Goal: Task Accomplishment & Management: Use online tool/utility

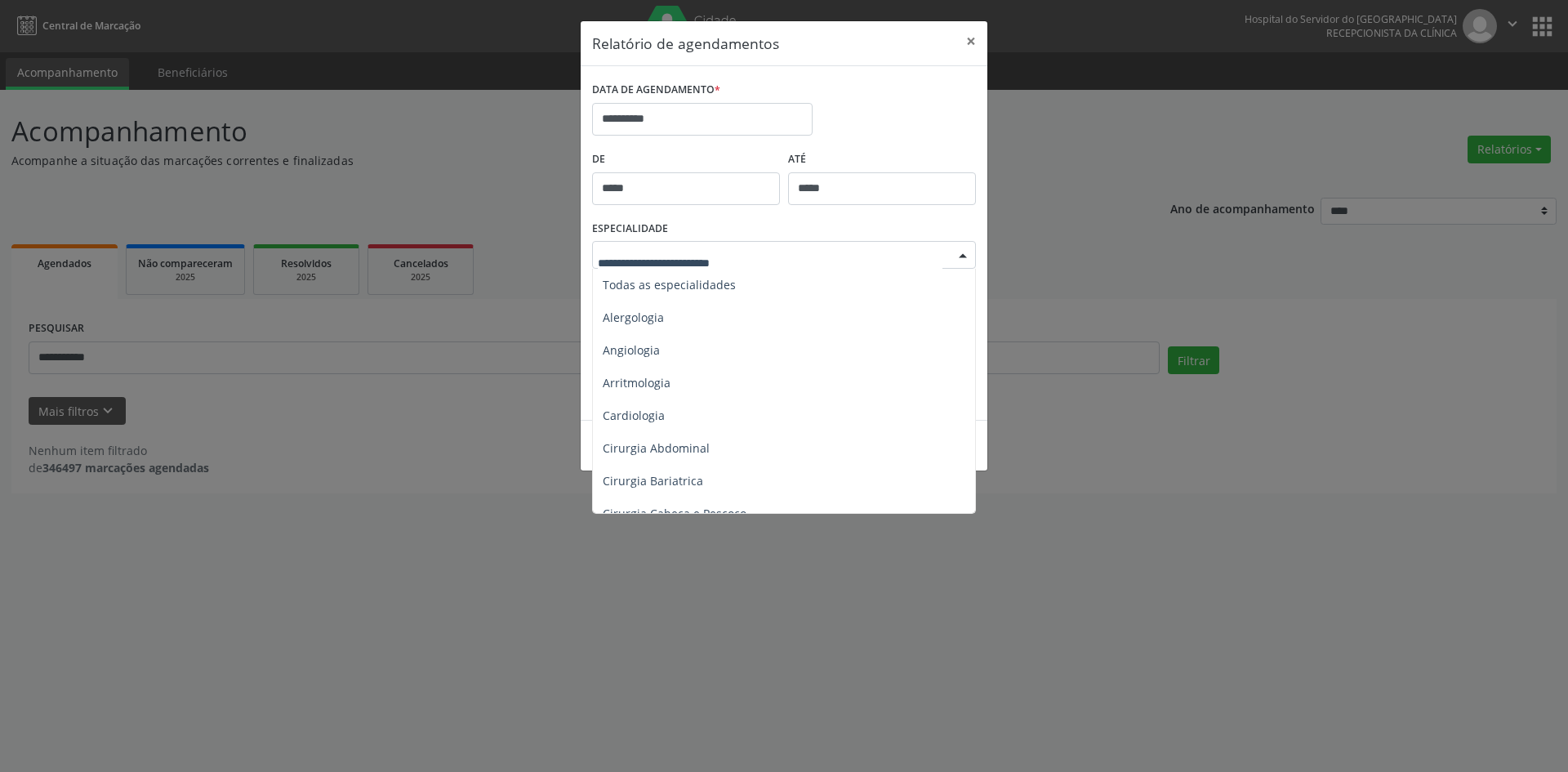
click at [962, 256] on div at bounding box center [962, 255] width 24 height 28
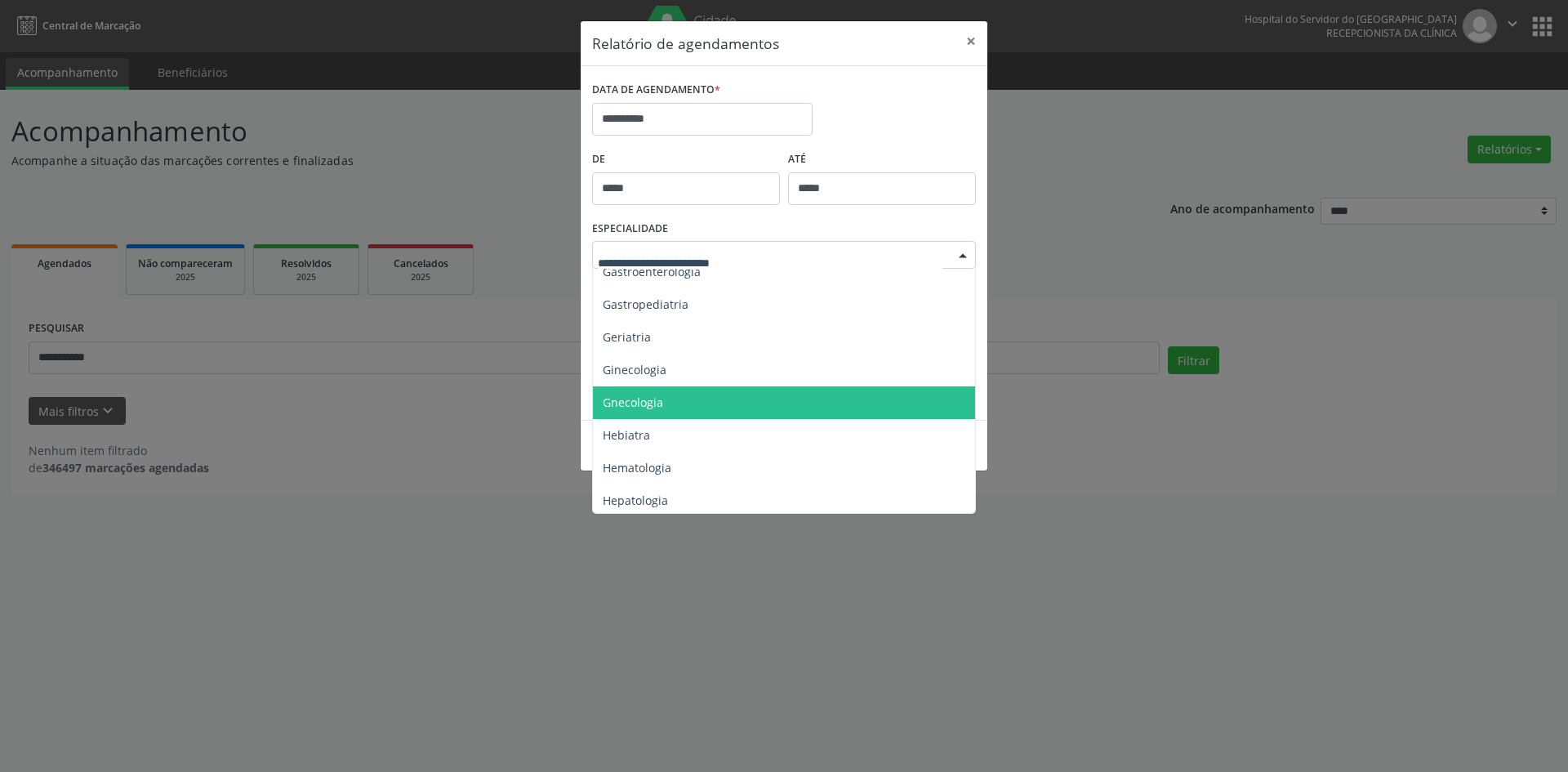
scroll to position [1140, 0]
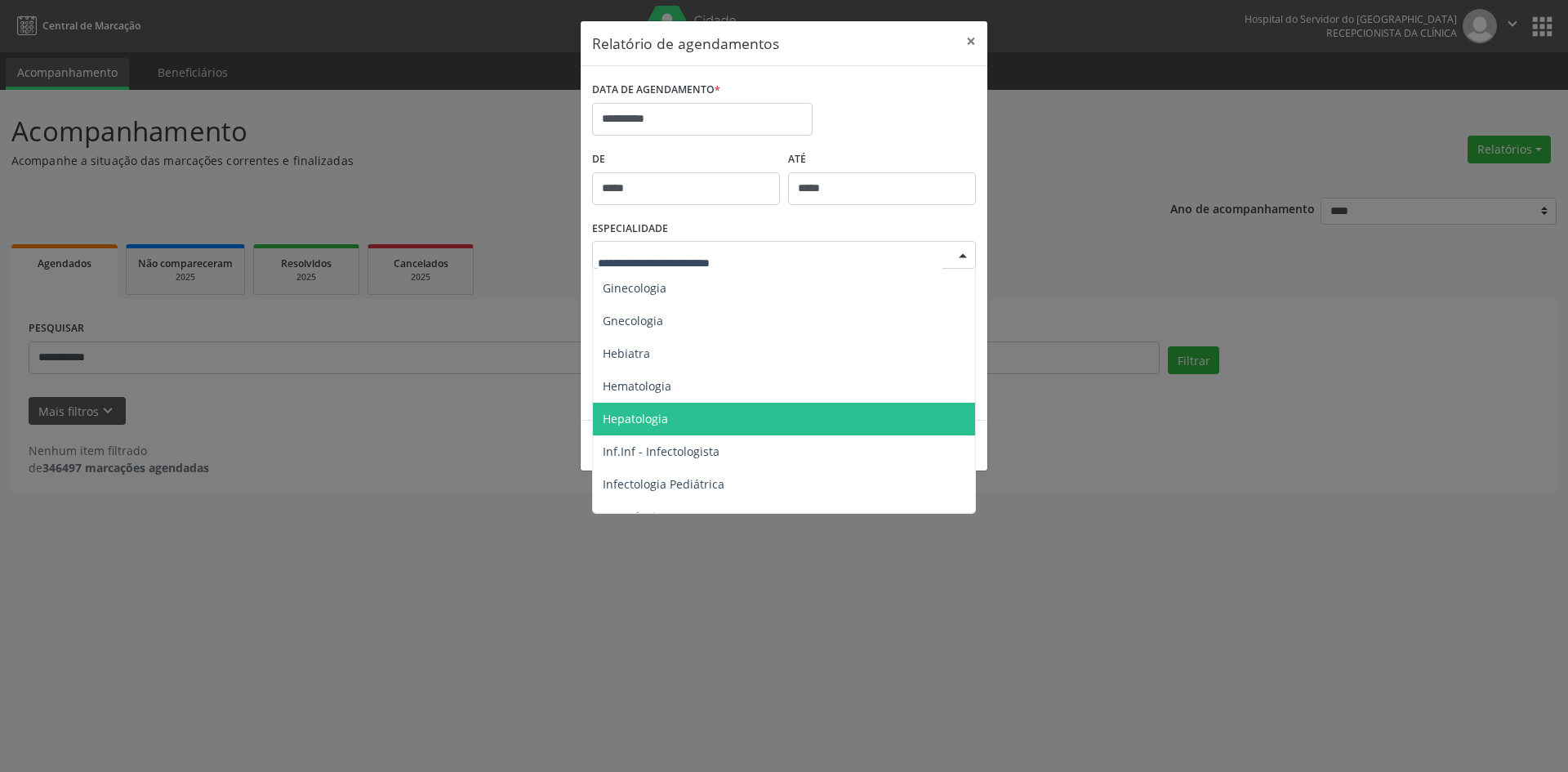
click at [651, 421] on span "Hepatologia" at bounding box center [635, 418] width 65 height 15
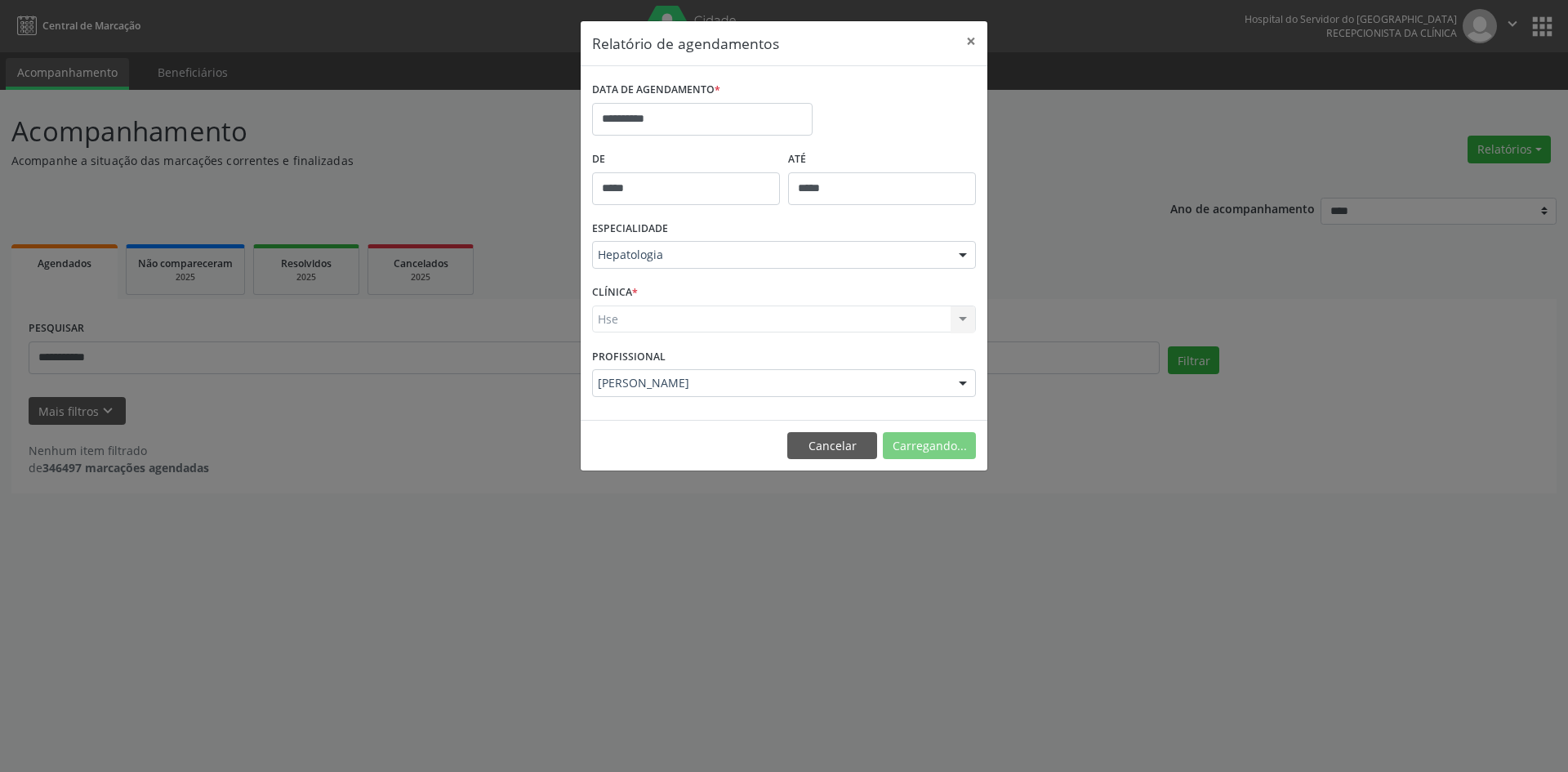
click at [606, 318] on div "Hse Hse Nenhum resultado encontrado para: " " Não há nenhuma opção para ser exi…" at bounding box center [784, 319] width 384 height 28
click at [614, 319] on div "Hse Hse Nenhum resultado encontrado para: " " Não há nenhuma opção para ser exi…" at bounding box center [784, 319] width 384 height 28
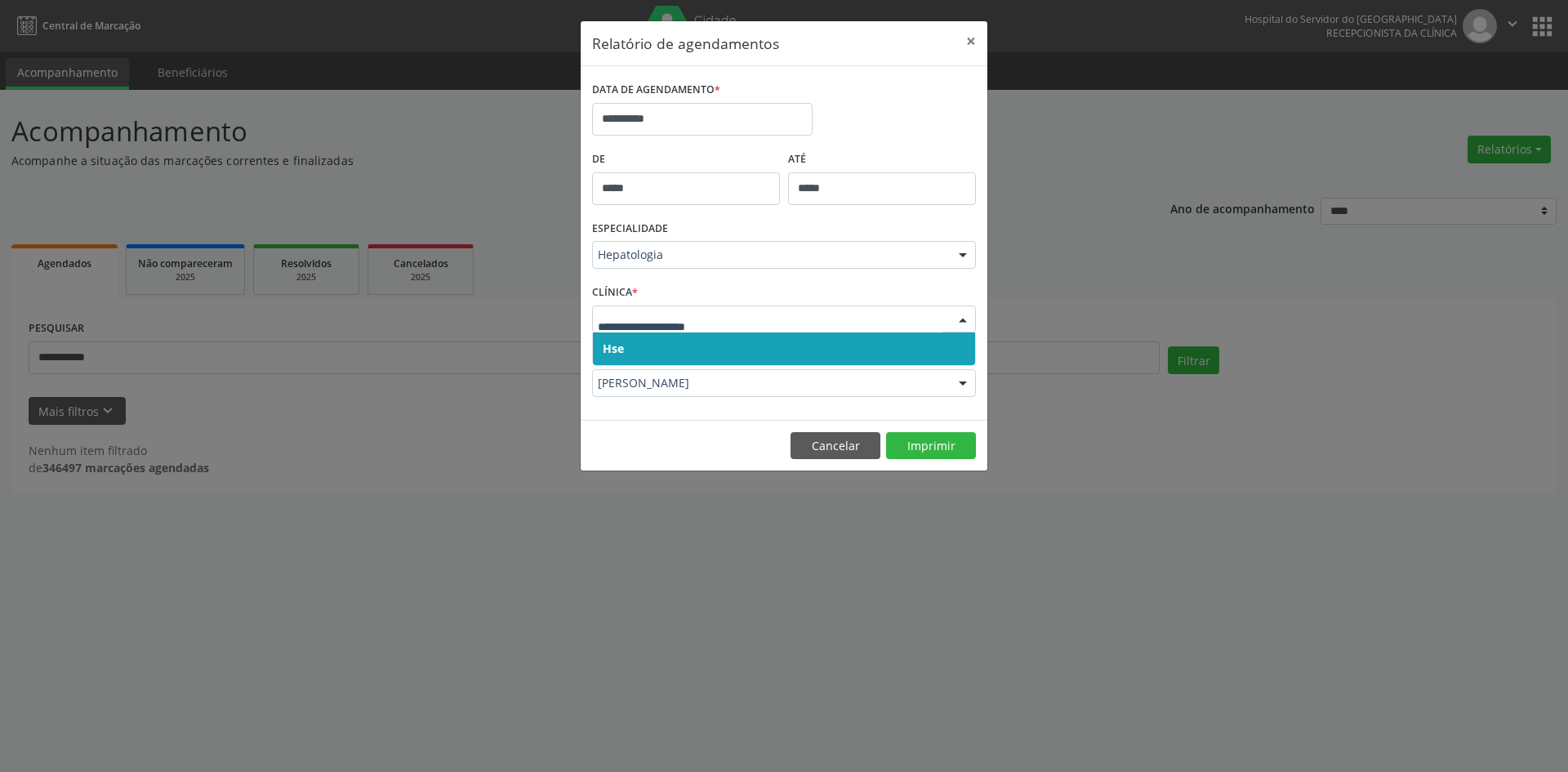
click at [618, 344] on span "Hse" at bounding box center [613, 348] width 21 height 15
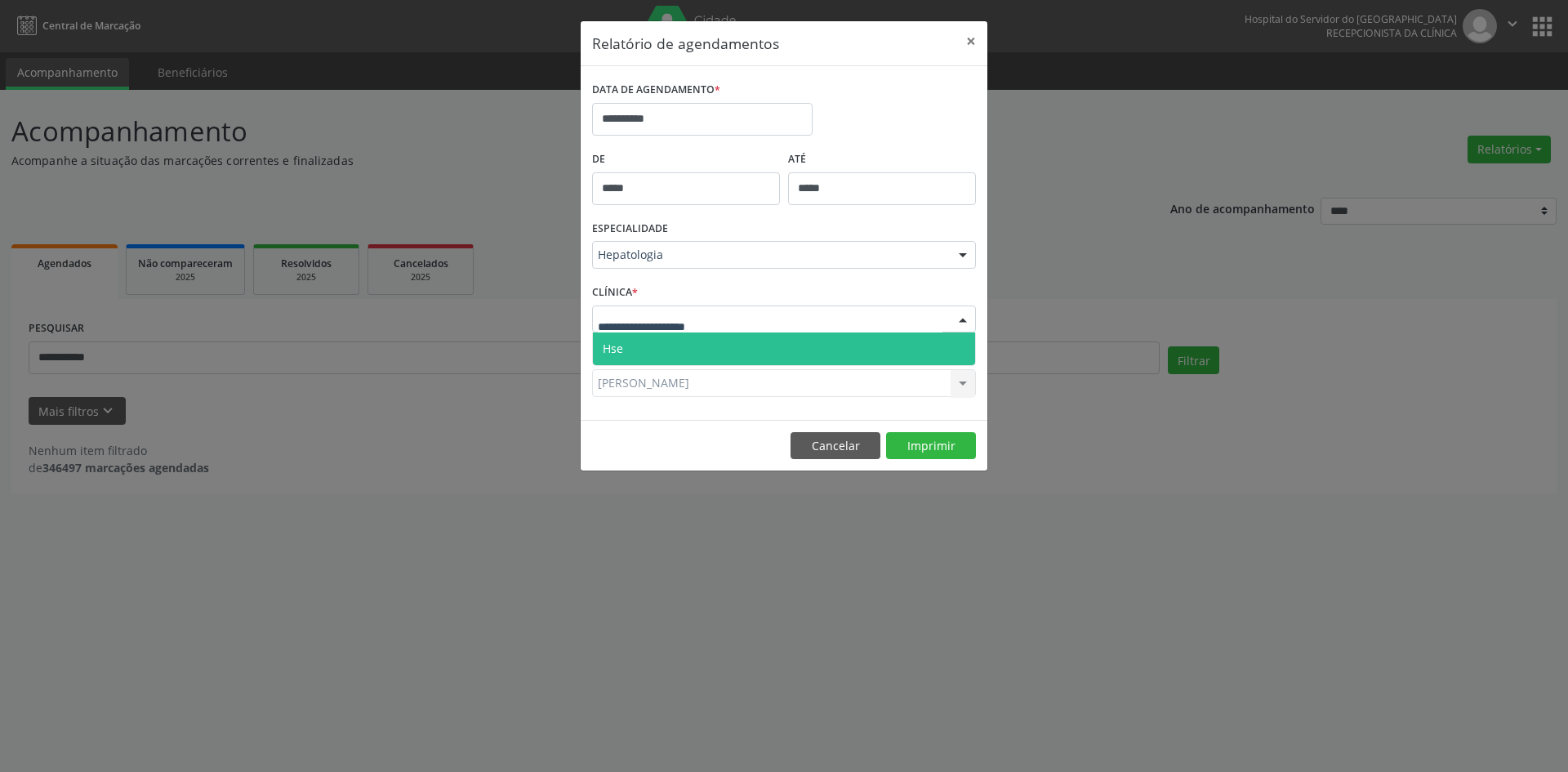
click at [635, 345] on span "Hse" at bounding box center [784, 348] width 382 height 33
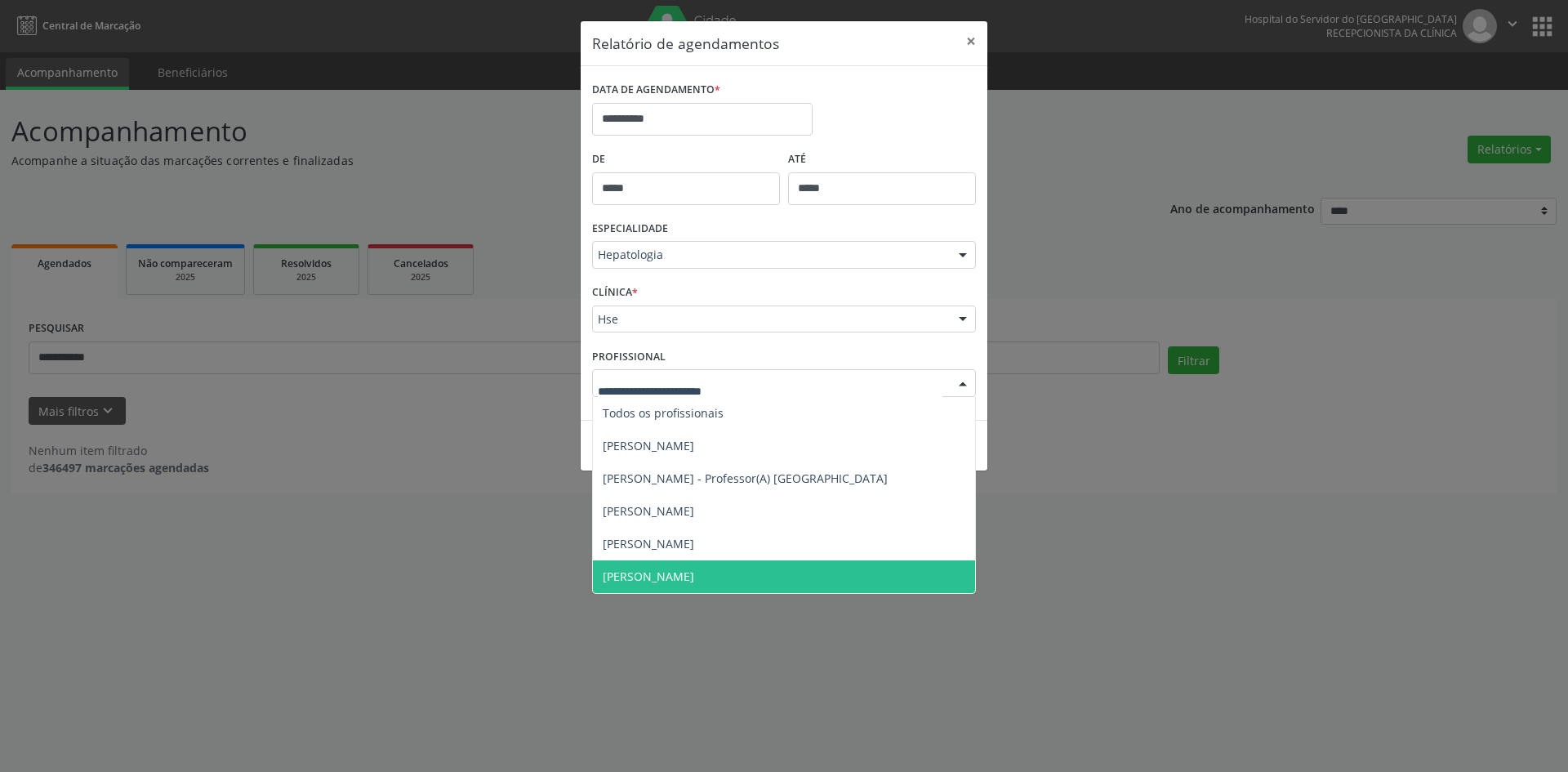
scroll to position [0, 0]
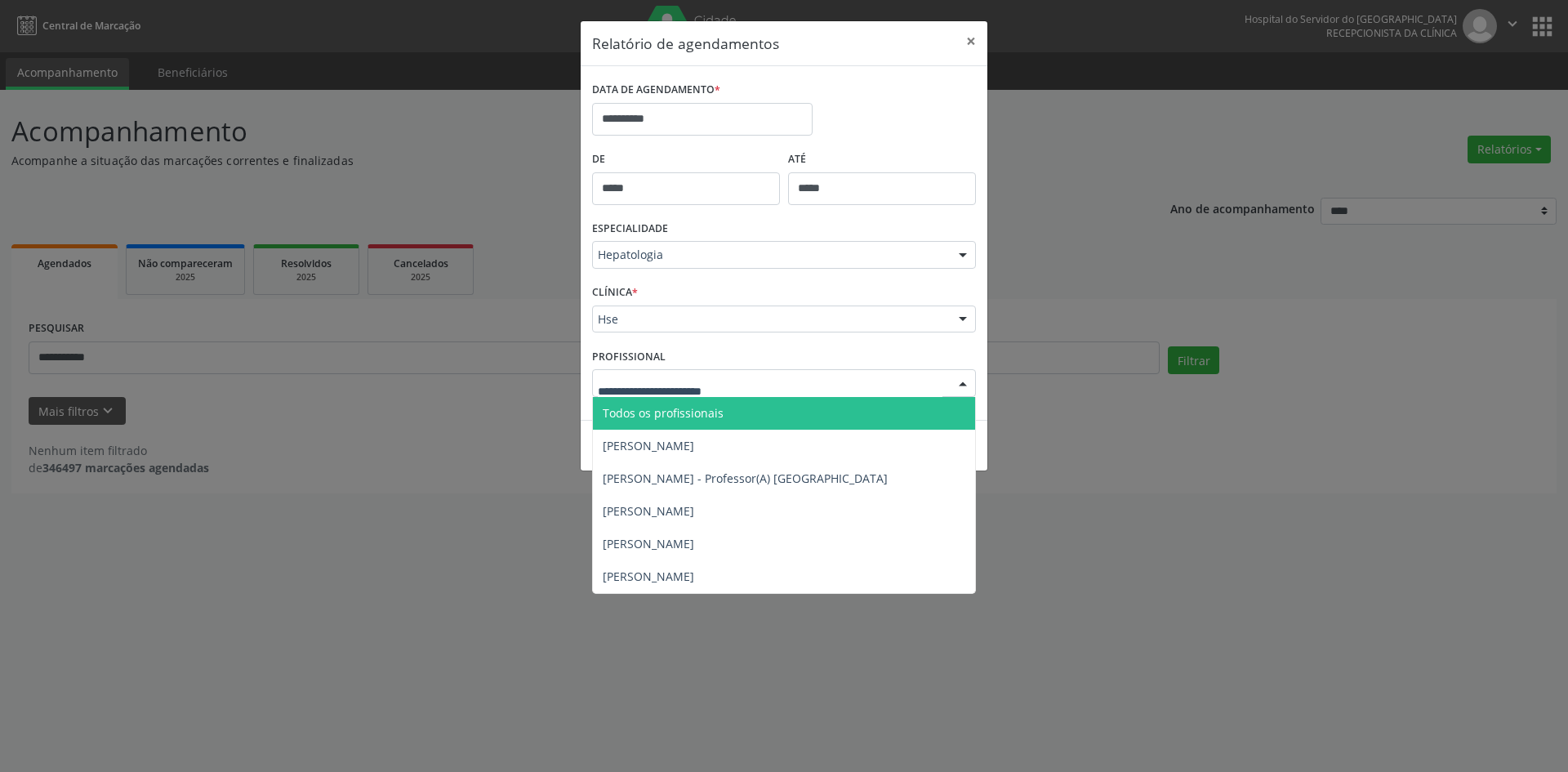
click at [648, 408] on span "Todos os profissionais" at bounding box center [662, 412] width 120 height 15
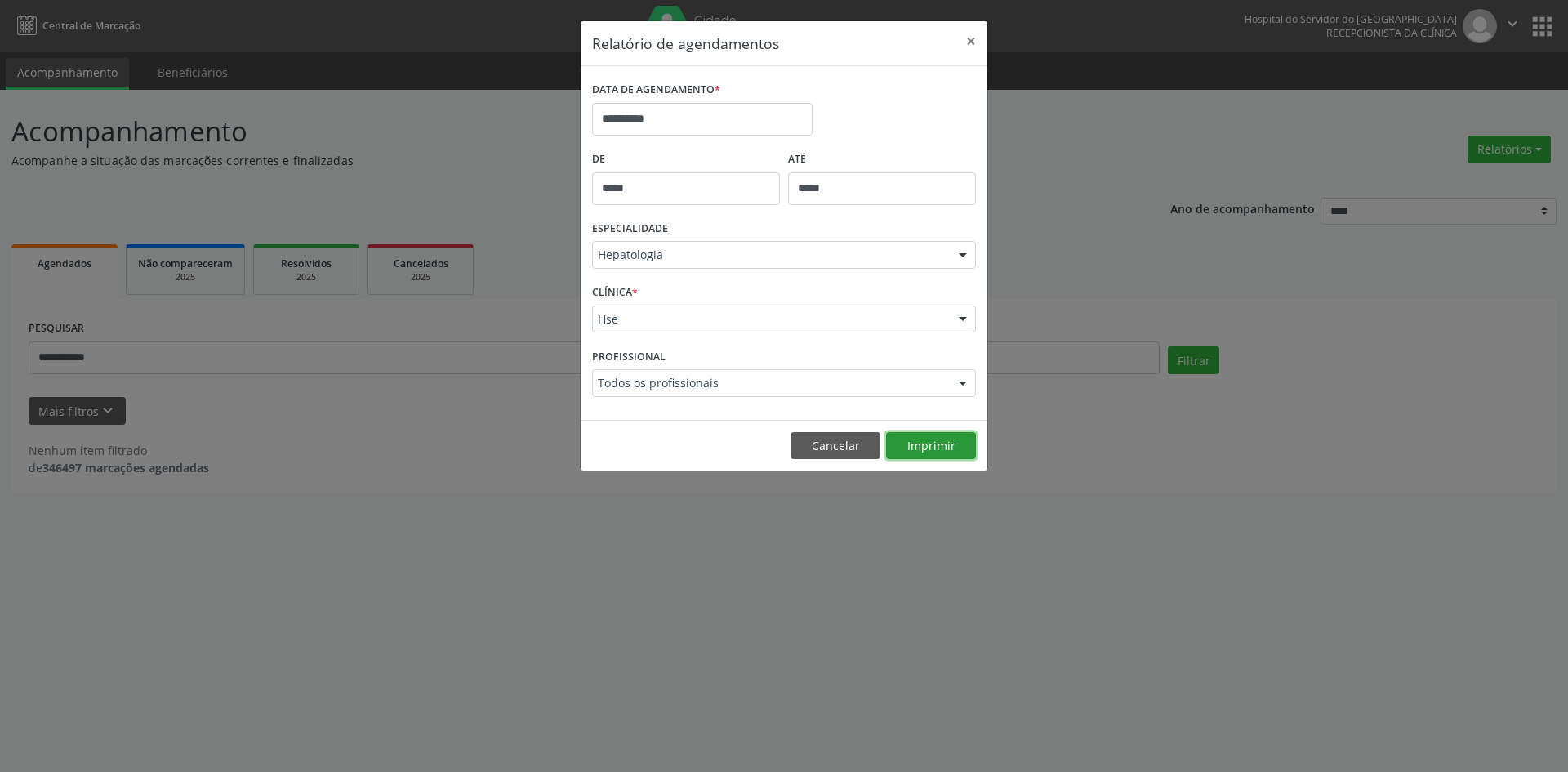
click at [939, 450] on button "Imprimir" at bounding box center [931, 445] width 90 height 28
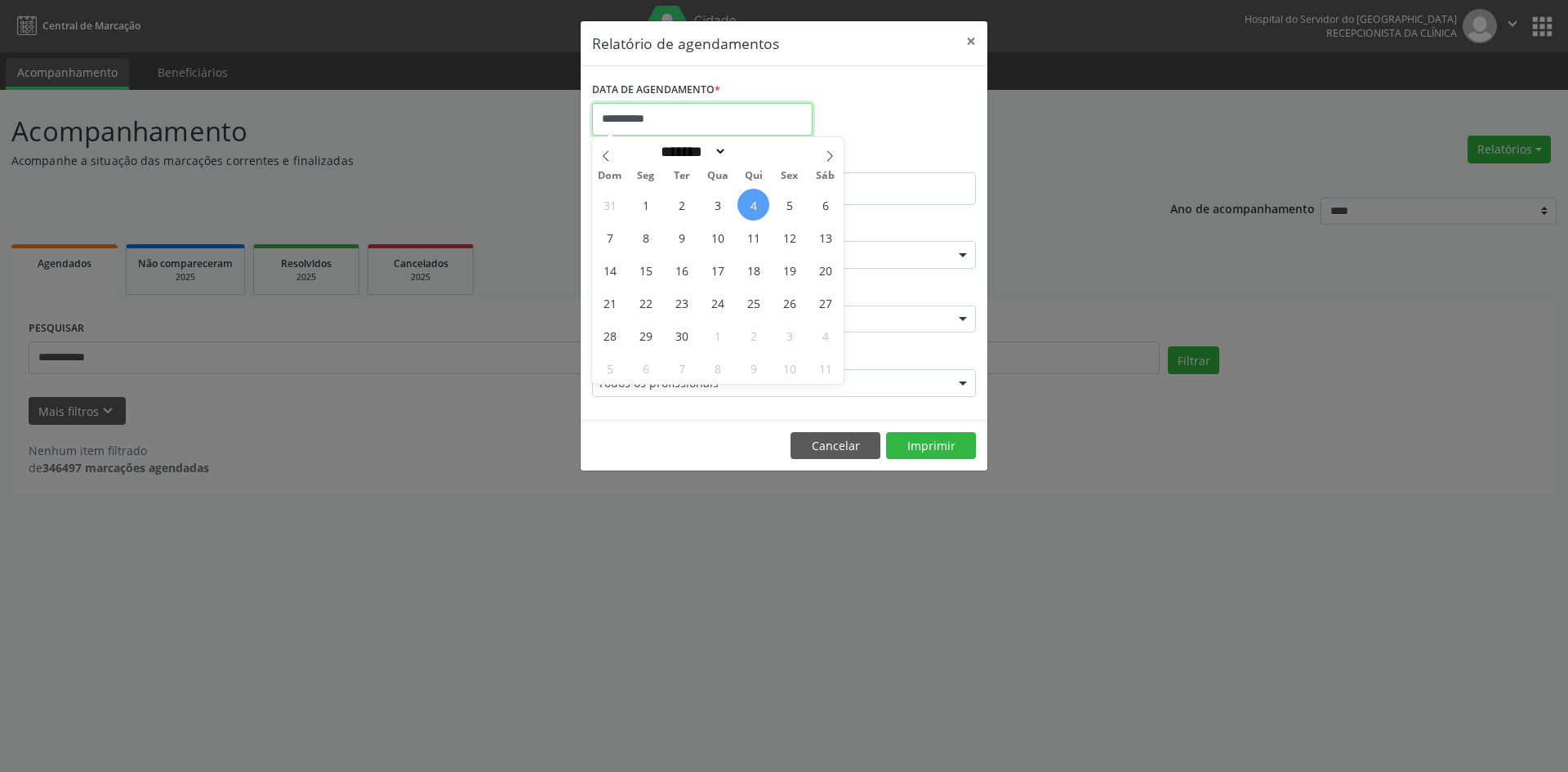
click at [650, 113] on input "**********" at bounding box center [701, 119] width 220 height 33
click at [755, 237] on span "11" at bounding box center [753, 237] width 32 height 32
type input "**********"
click at [755, 237] on span "11" at bounding box center [753, 237] width 32 height 32
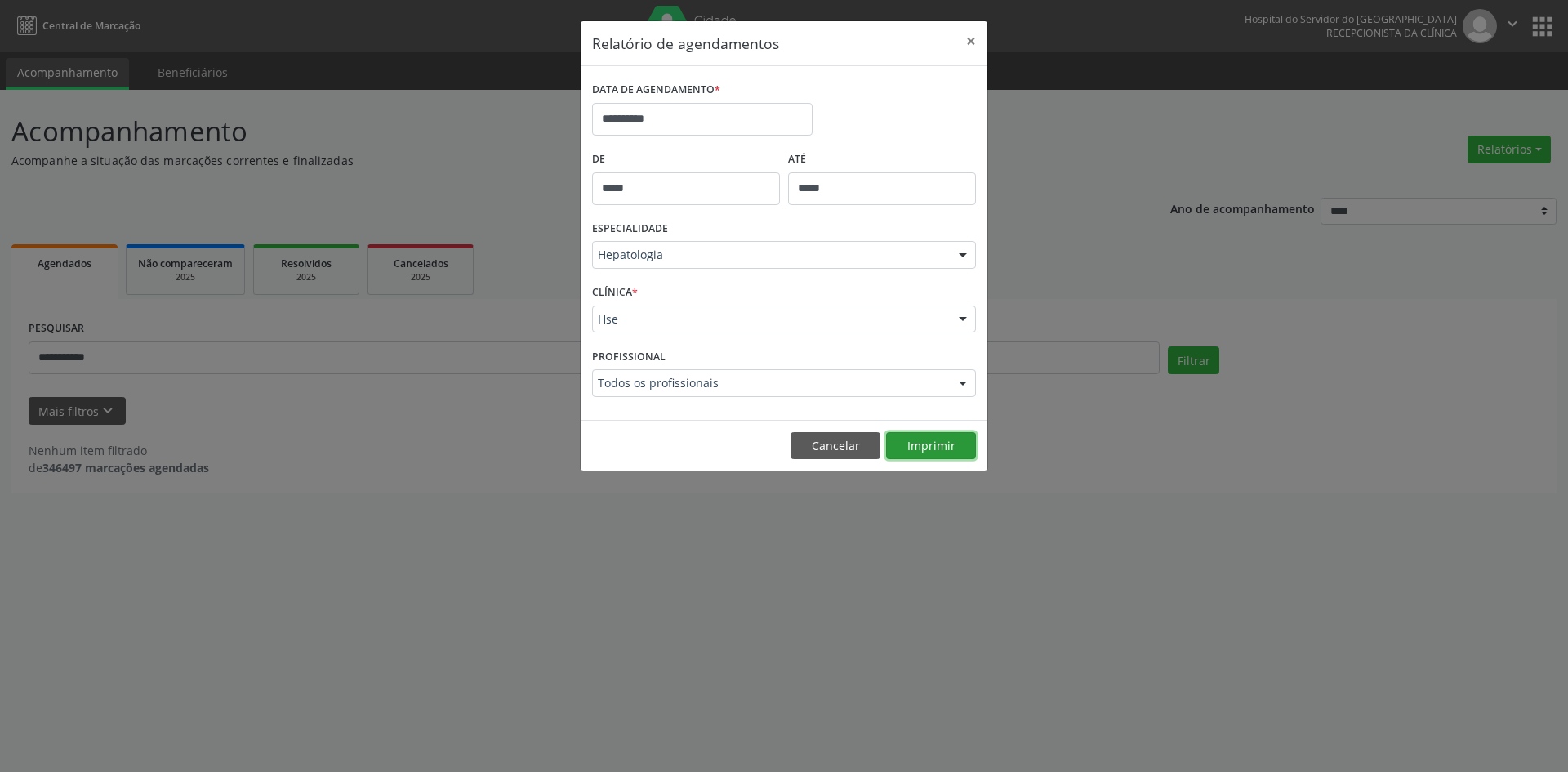
click at [939, 449] on button "Imprimir" at bounding box center [931, 445] width 90 height 28
click at [667, 109] on input "**********" at bounding box center [701, 119] width 220 height 33
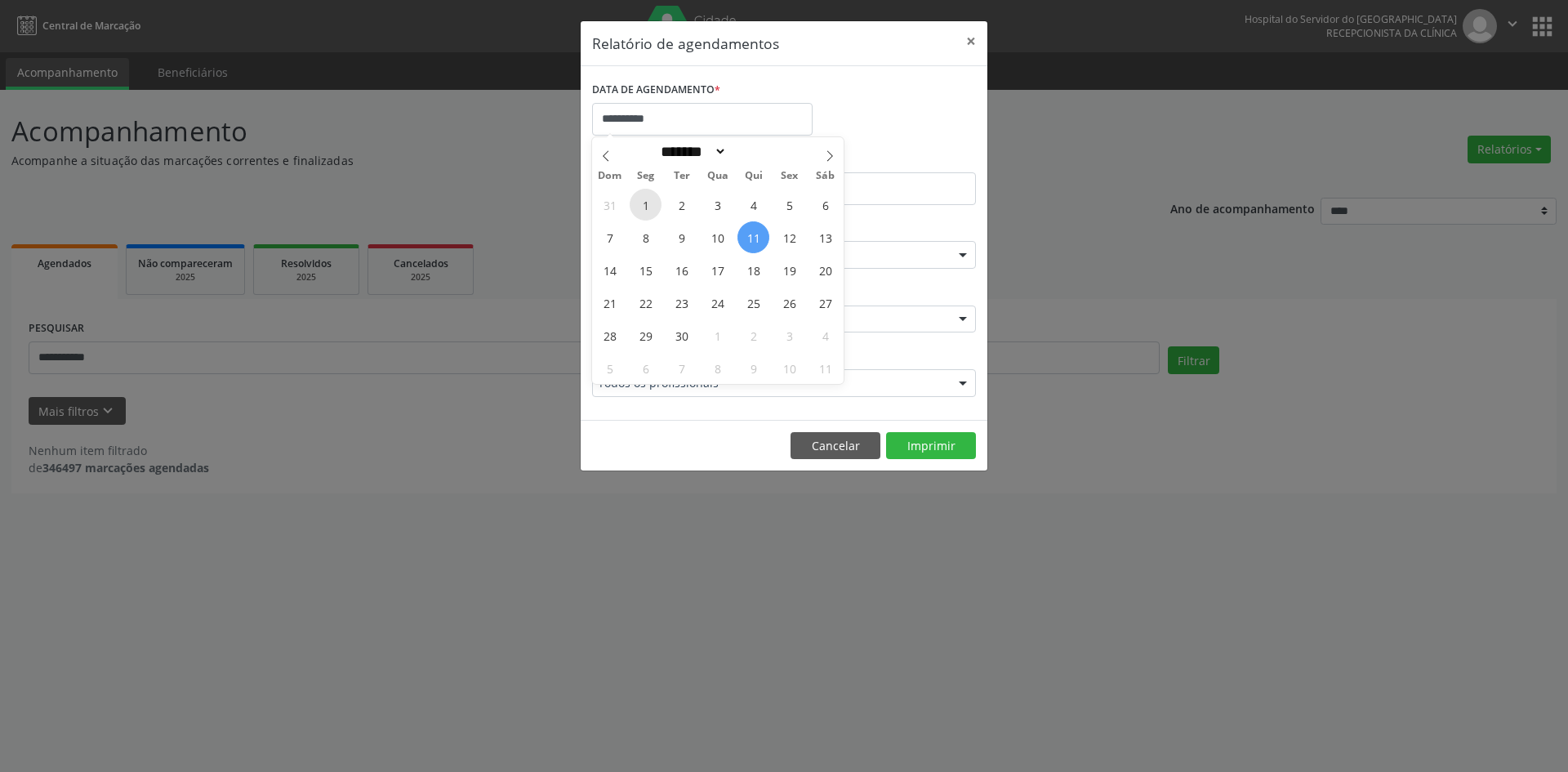
click at [640, 204] on span "1" at bounding box center [645, 204] width 32 height 32
type input "**********"
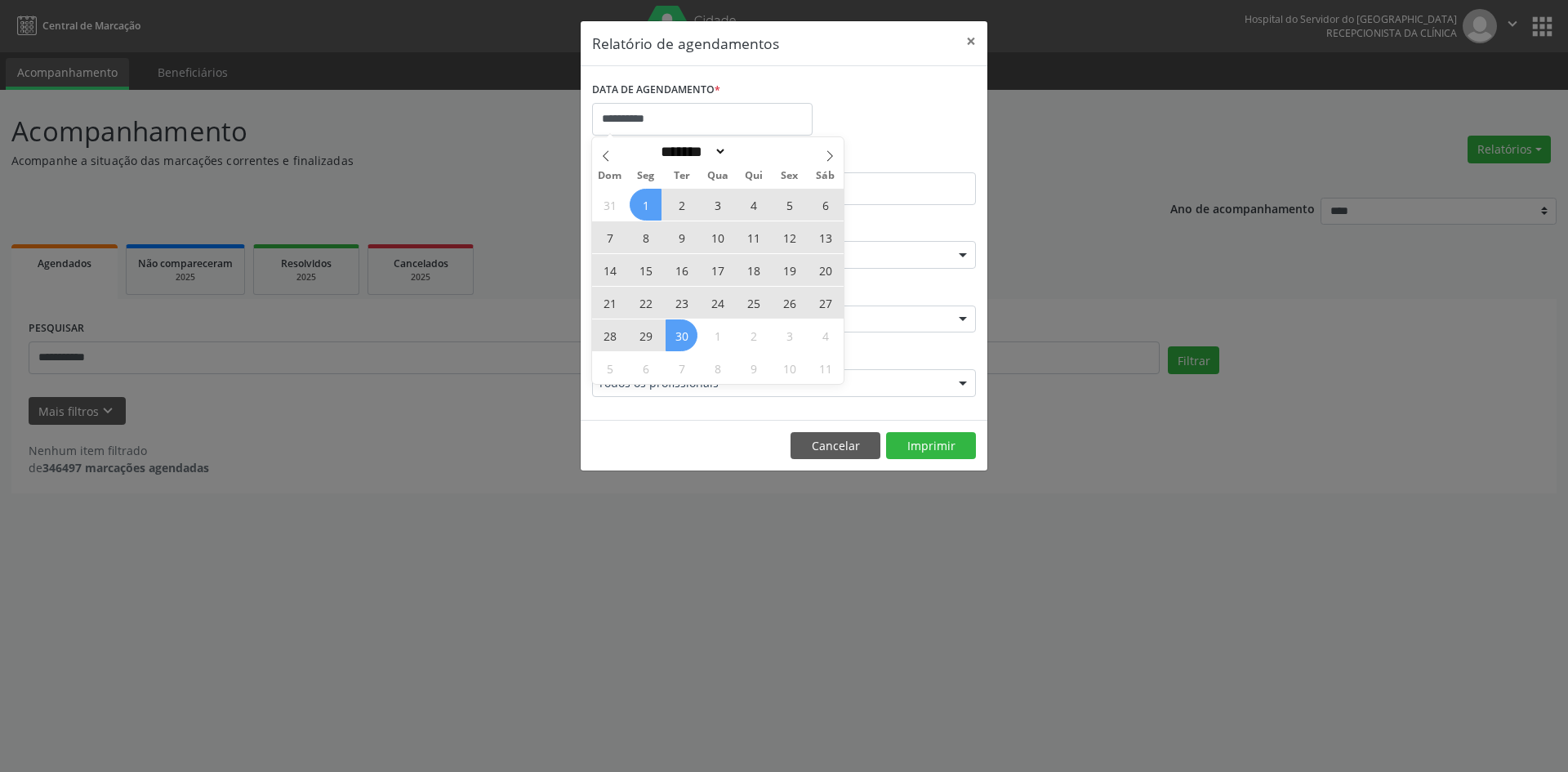
drag, startPoint x: 640, startPoint y: 204, endPoint x: 676, endPoint y: 340, distance: 140.7
click at [676, 340] on div "31 1 2 3 4 5 6 7 8 9 10 11 12 13 14 15 16 17 18 19 20 21 22 23 24 25 26 27 28 2…" at bounding box center [718, 286] width 252 height 196
click at [676, 339] on span "30" at bounding box center [682, 336] width 32 height 32
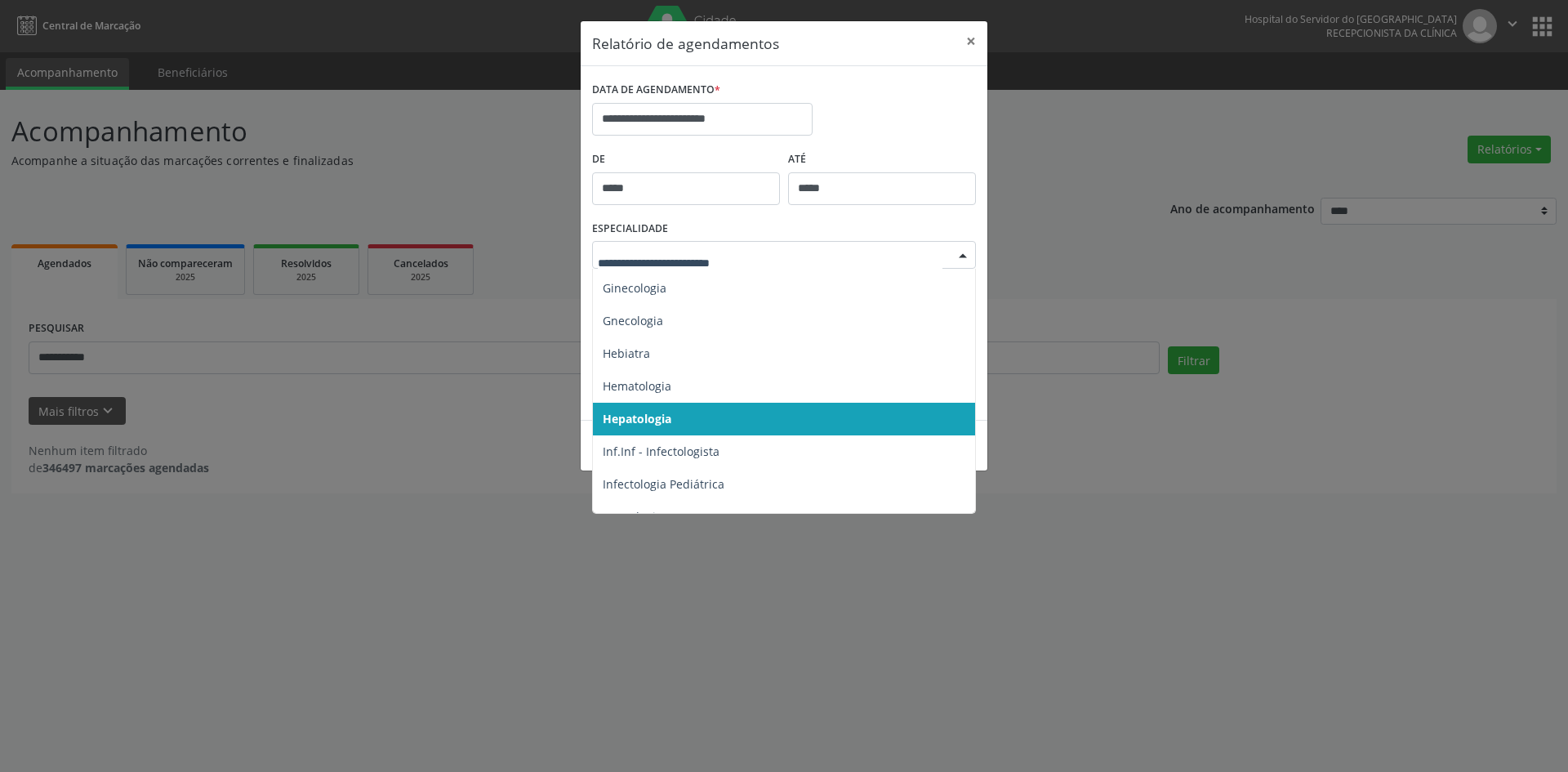
click at [971, 260] on div at bounding box center [962, 255] width 24 height 28
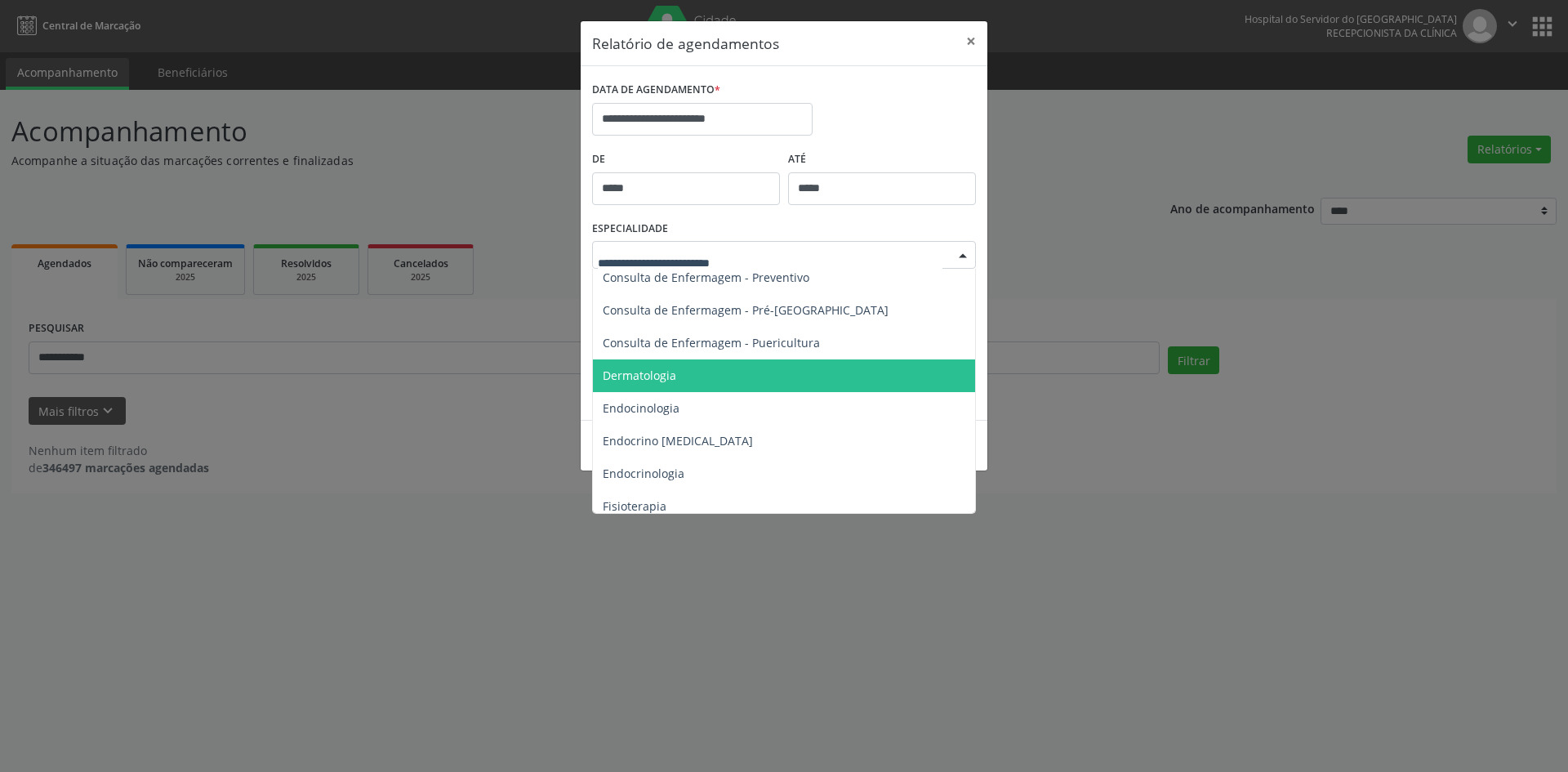
scroll to position [732, 0]
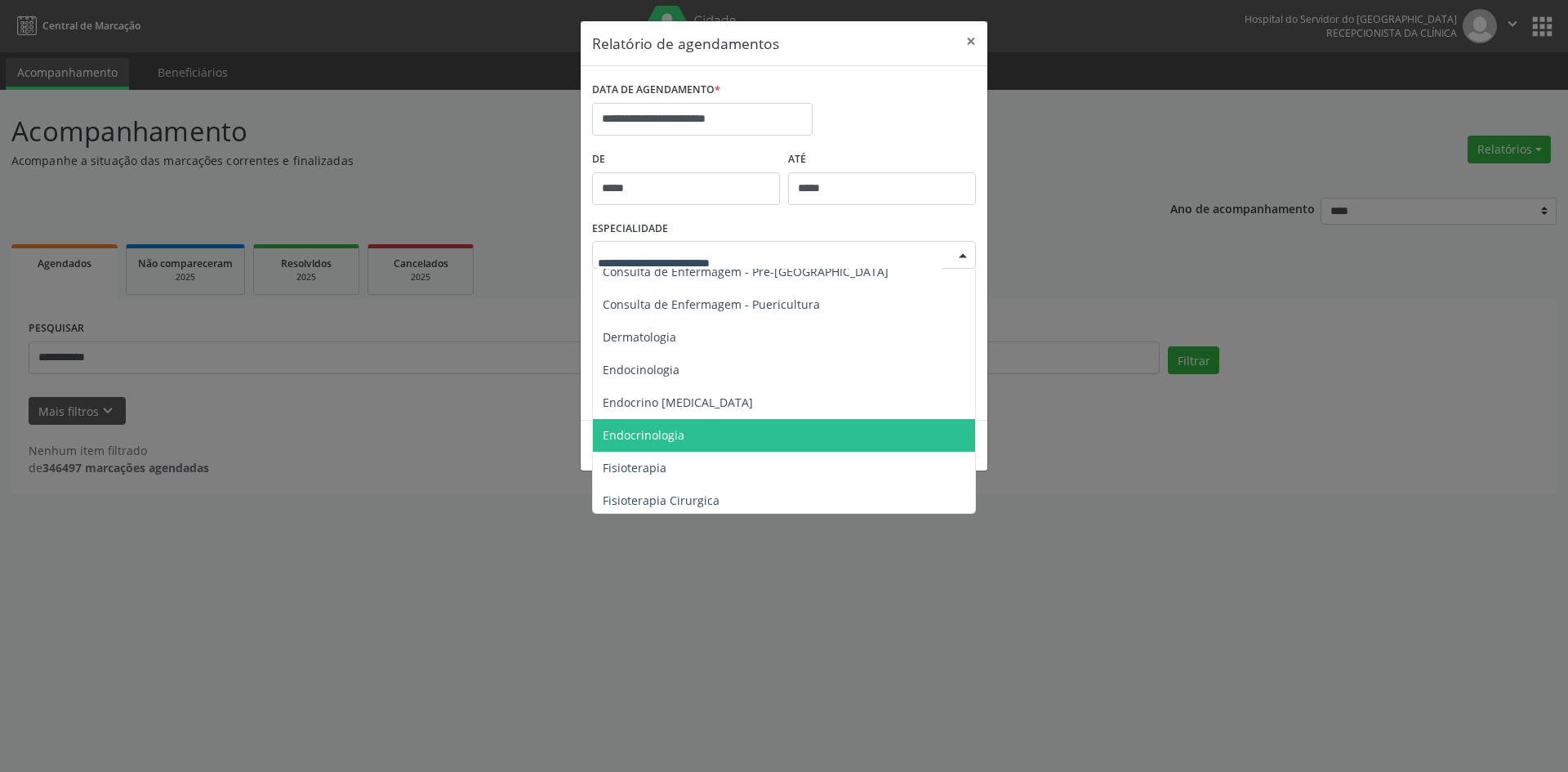
click at [660, 436] on span "Endocrinologia" at bounding box center [643, 434] width 81 height 15
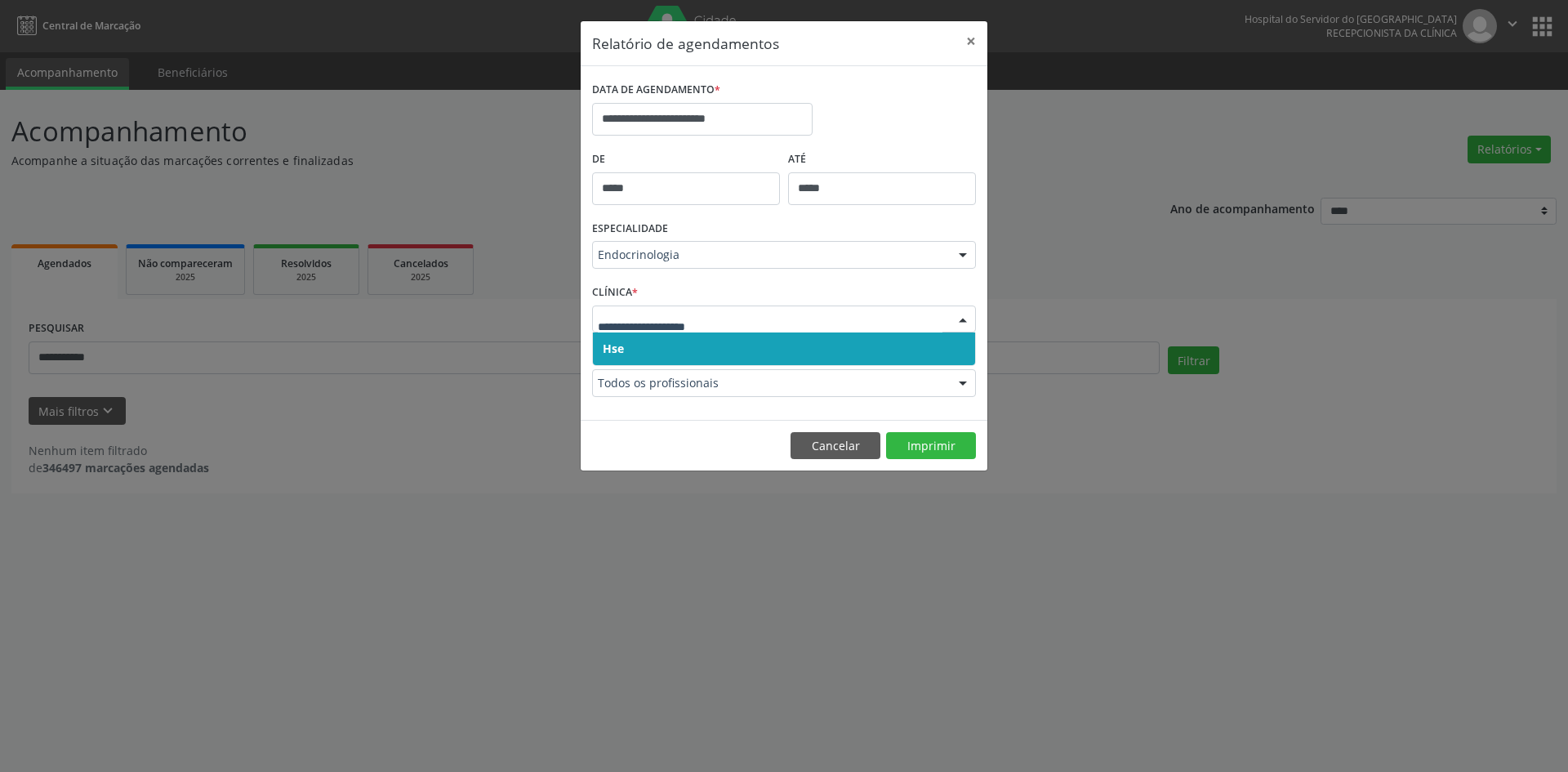
click at [623, 343] on span "Hse" at bounding box center [613, 348] width 21 height 15
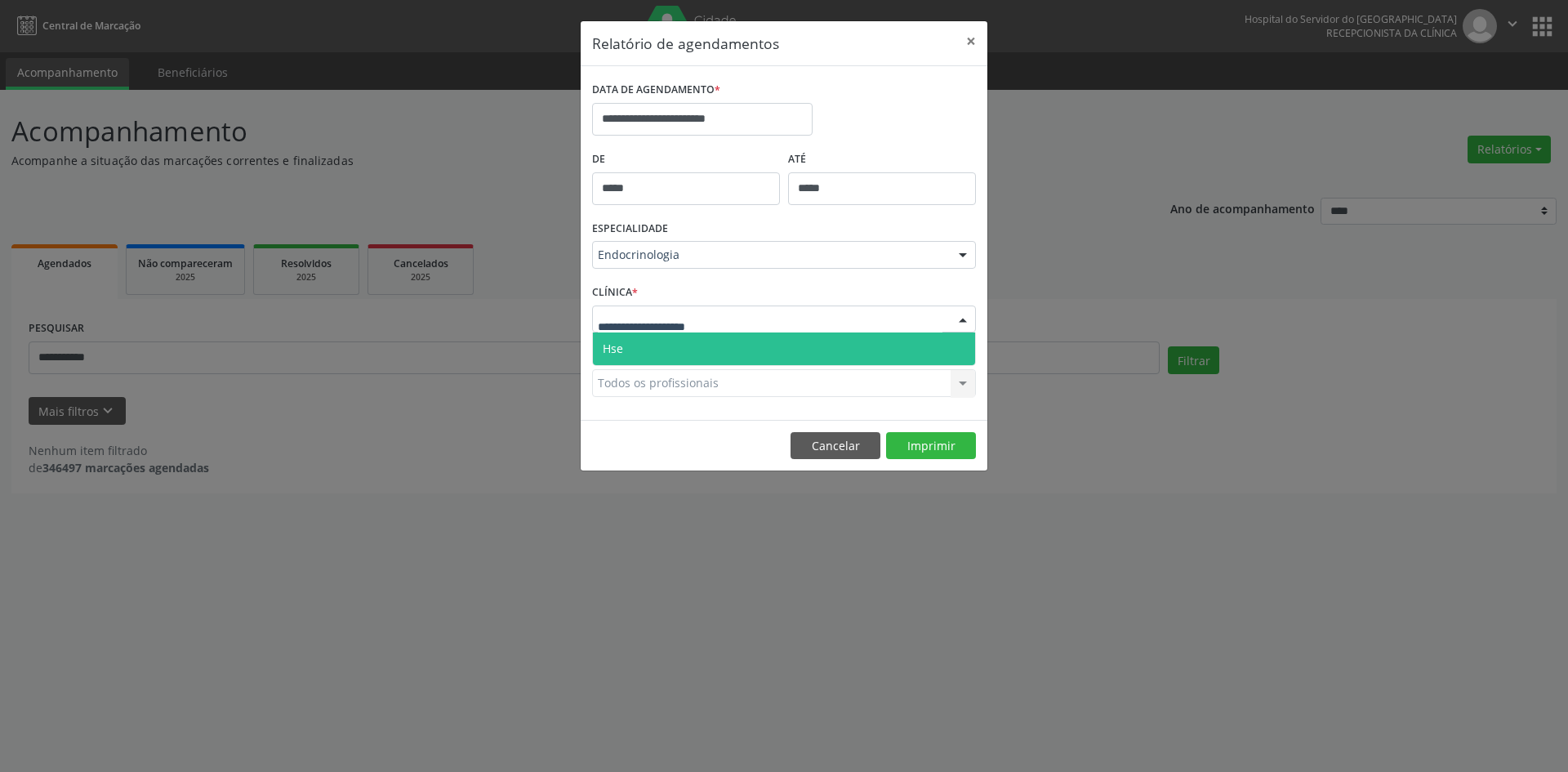
click at [630, 364] on span "Hse" at bounding box center [784, 348] width 382 height 33
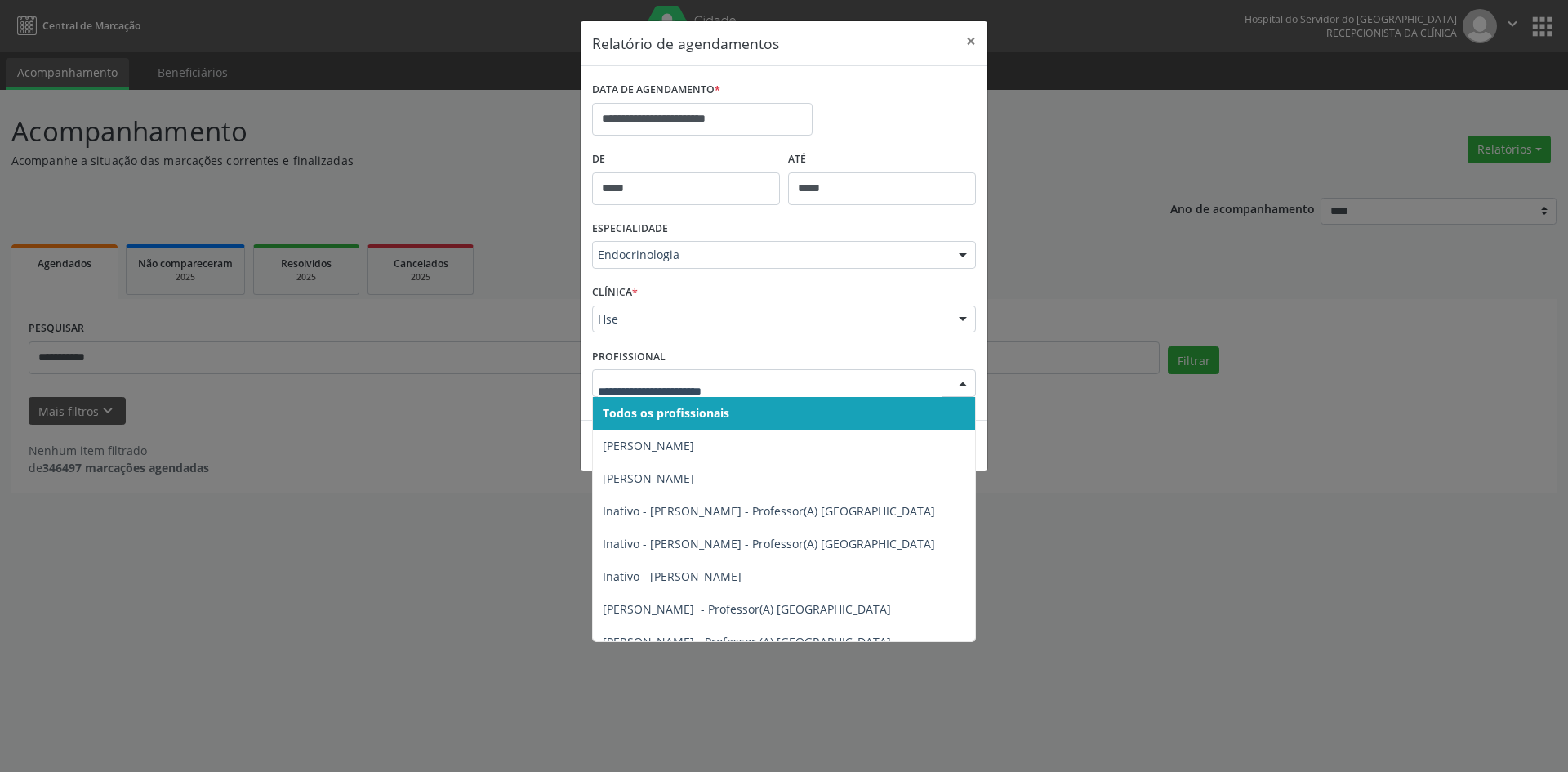
click at [667, 414] on span "Todos os profissionais" at bounding box center [666, 412] width 127 height 15
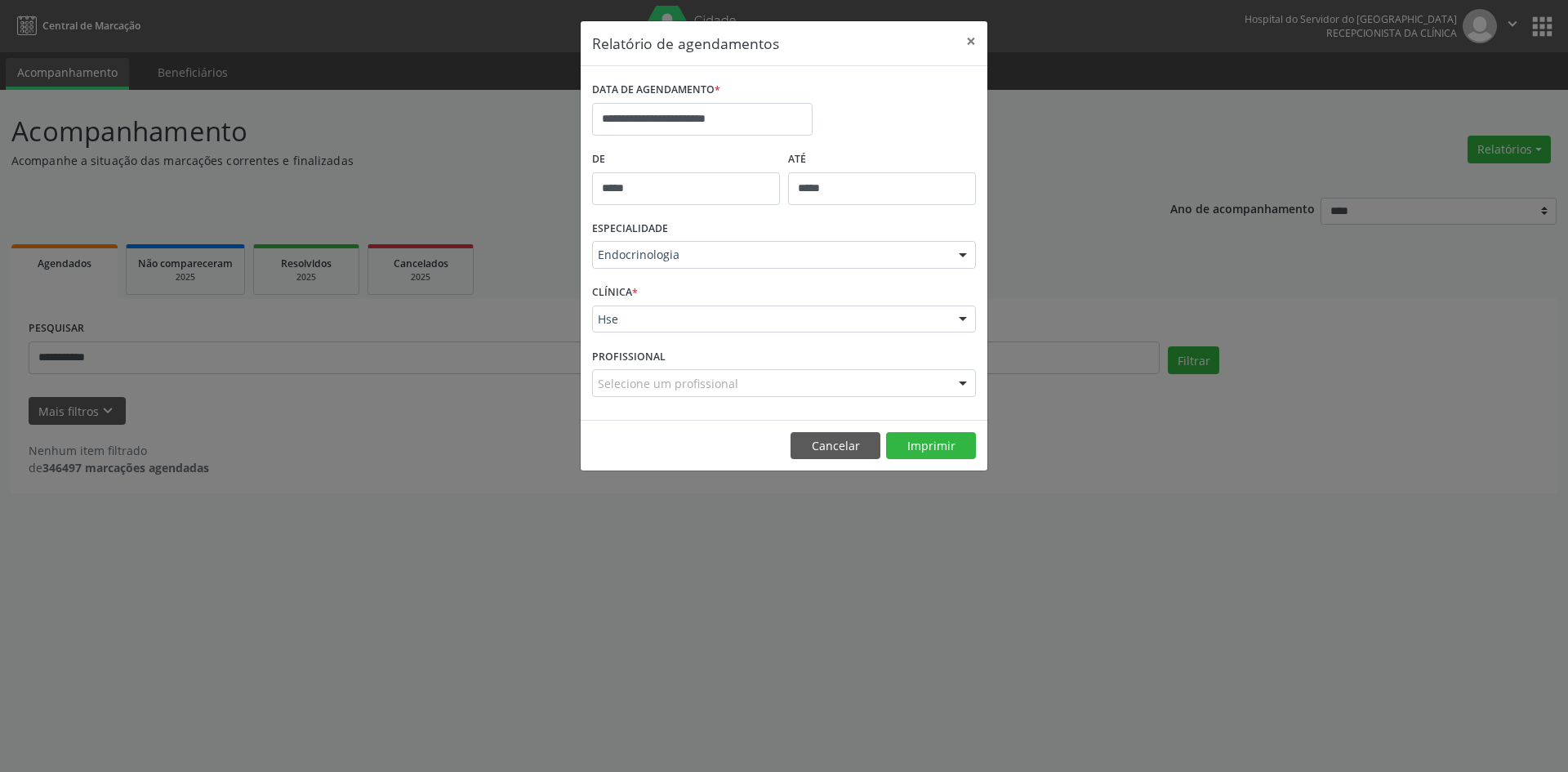
drag, startPoint x: 666, startPoint y: 390, endPoint x: 667, endPoint y: 408, distance: 18.0
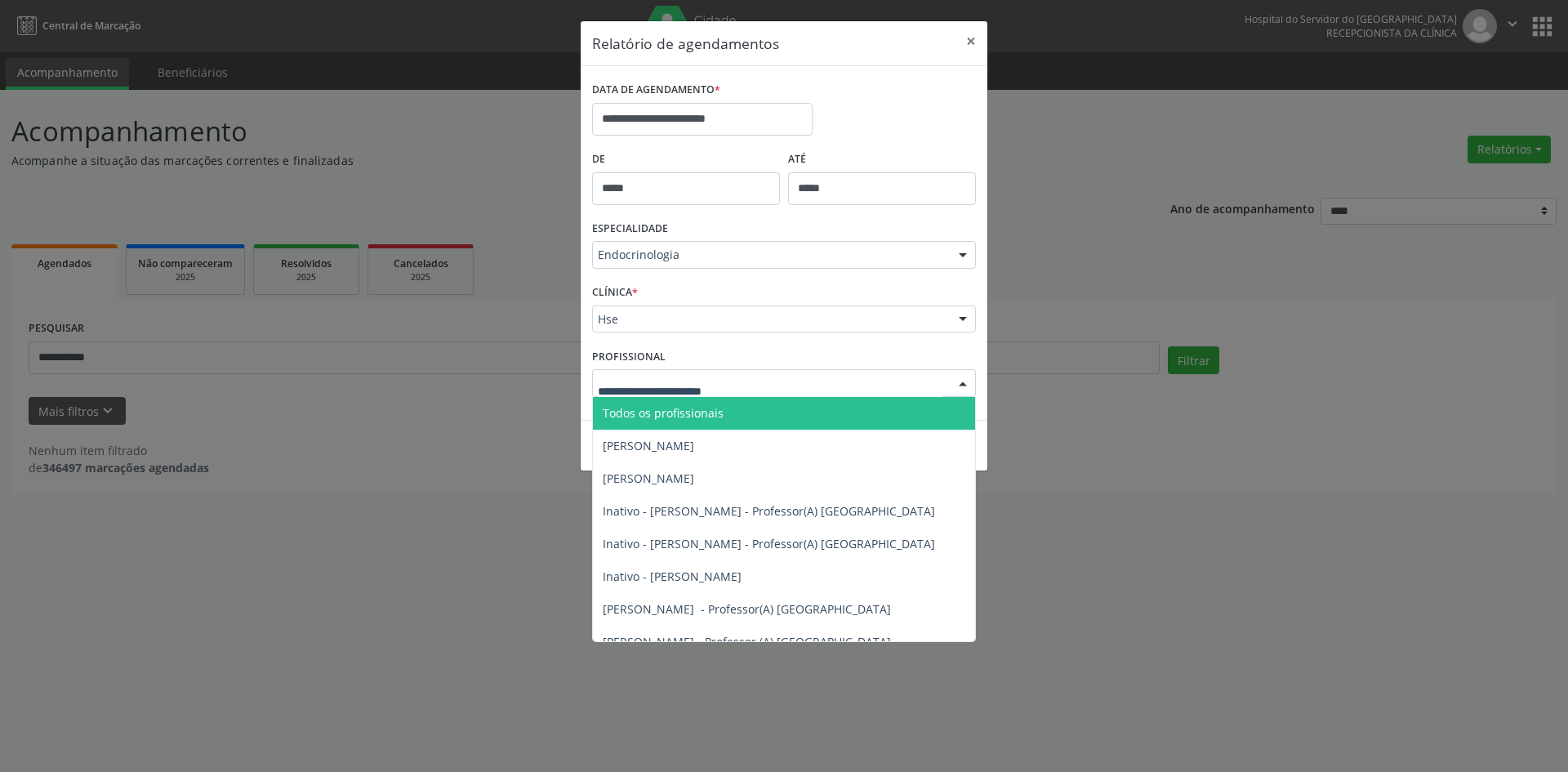
click at [668, 408] on span "Todos os profissionais" at bounding box center [662, 412] width 120 height 15
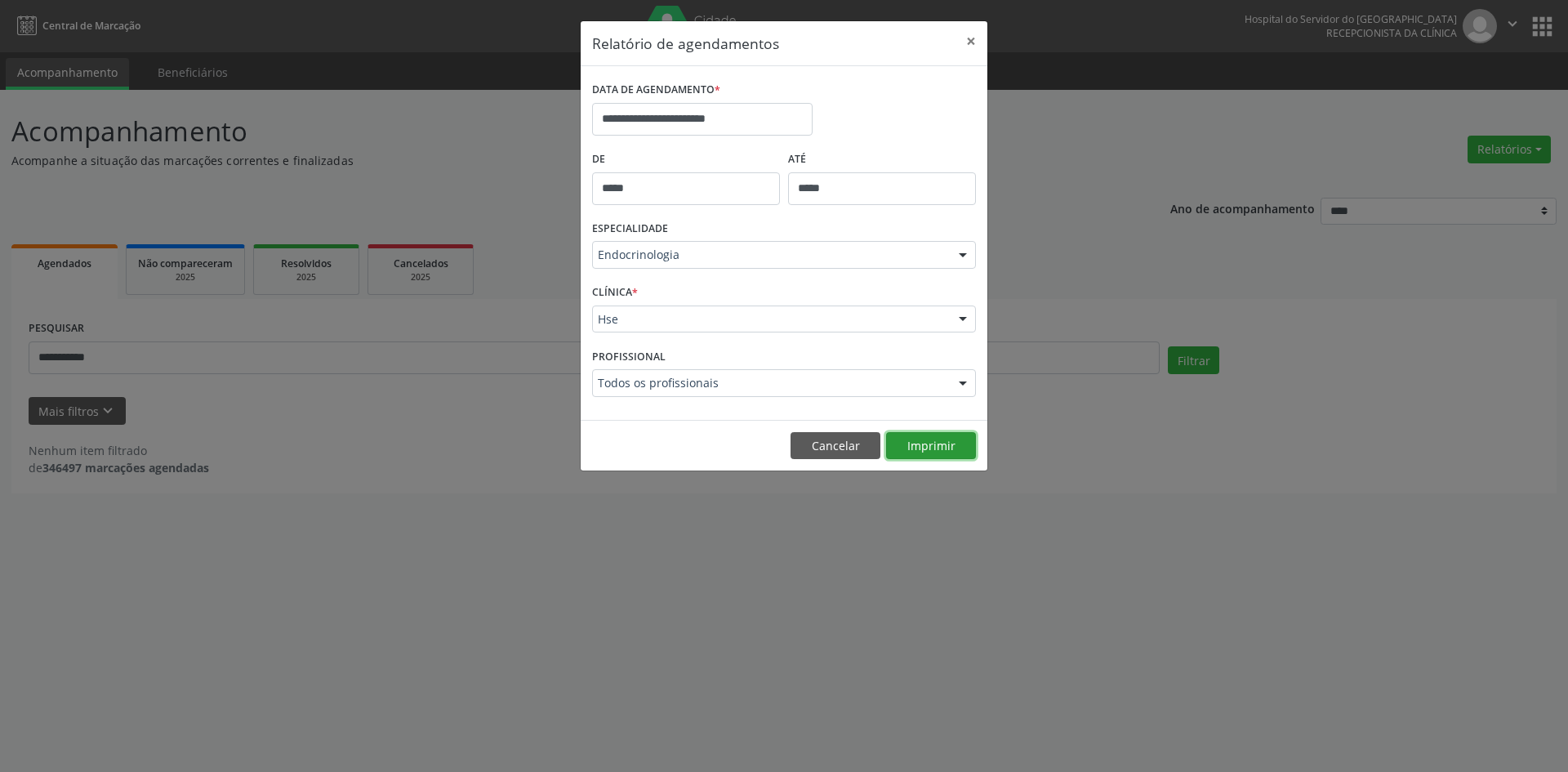
click at [928, 440] on button "Imprimir" at bounding box center [931, 445] width 90 height 28
